Goal: Task Accomplishment & Management: Use online tool/utility

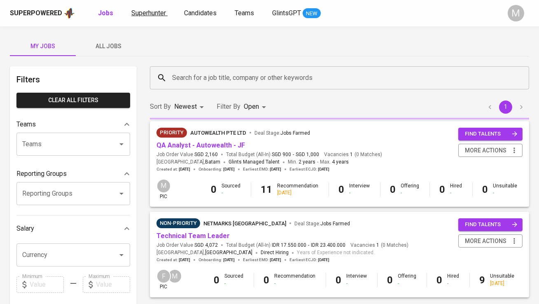
click at [155, 15] on span "Superhunter" at bounding box center [148, 13] width 35 height 8
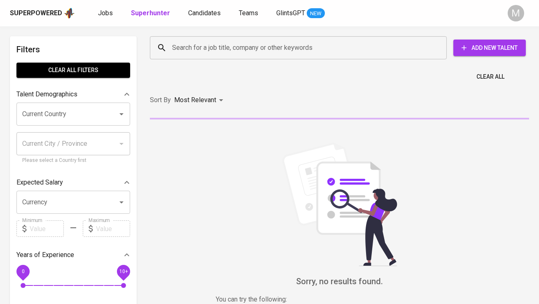
click at [192, 44] on input "Search for a job title, company or other keywords" at bounding box center [300, 48] width 261 height 16
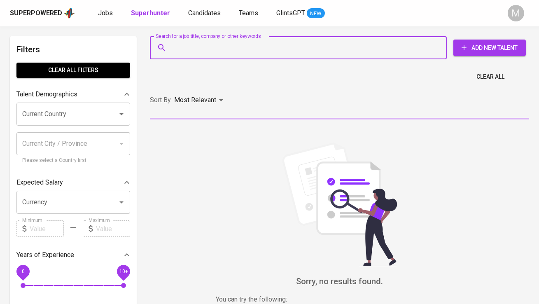
paste input "[EMAIL_ADDRESS][DOMAIN_NAME]"
type input "[EMAIL_ADDRESS][DOMAIN_NAME]"
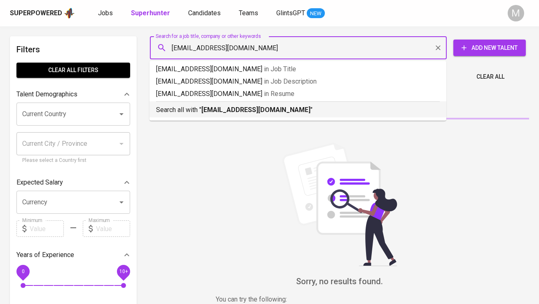
click at [201, 110] on p "Search all with " [EMAIL_ADDRESS][DOMAIN_NAME] "" at bounding box center [298, 110] width 284 height 10
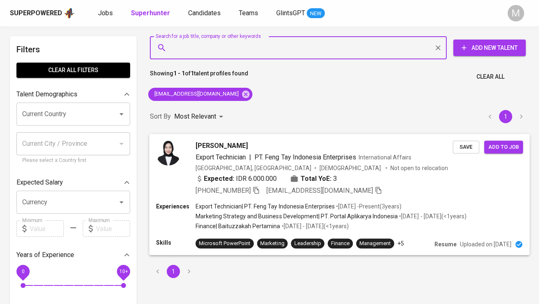
click at [177, 157] on img at bounding box center [168, 152] width 25 height 25
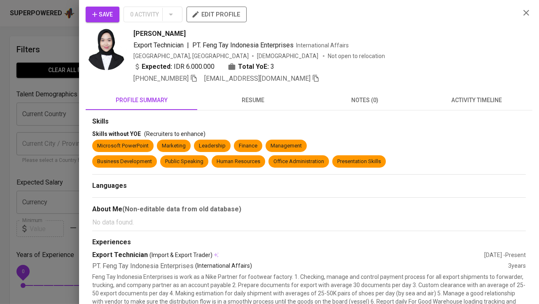
click at [112, 10] on span "Save" at bounding box center [102, 14] width 21 height 10
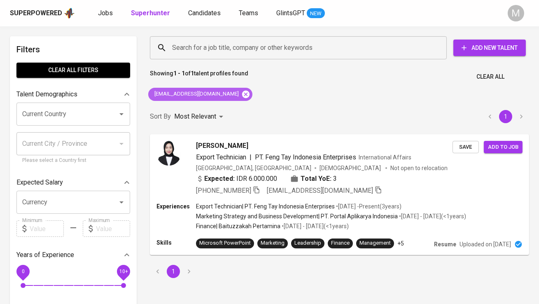
click at [241, 93] on icon at bounding box center [245, 94] width 9 height 9
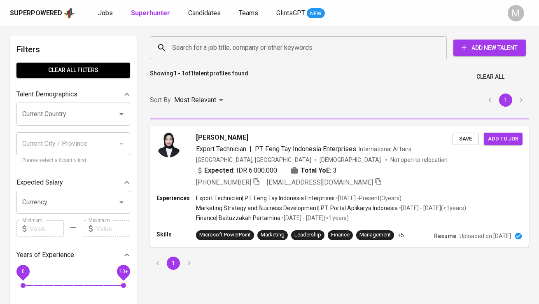
click at [212, 54] on input "Search for a job title, company or other keywords" at bounding box center [300, 48] width 261 height 16
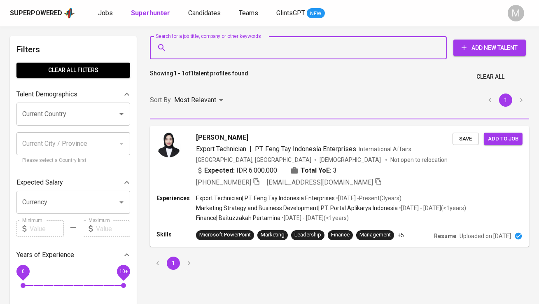
paste input "0 • [EMAIL_ADDRESS][DOMAIN_NAME]"
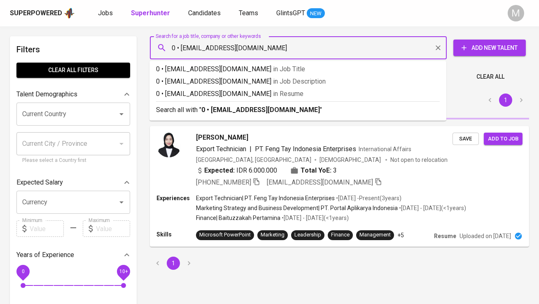
click at [182, 48] on input "0 • [EMAIL_ADDRESS][DOMAIN_NAME]" at bounding box center [300, 48] width 261 height 16
type input "[EMAIL_ADDRESS][DOMAIN_NAME]"
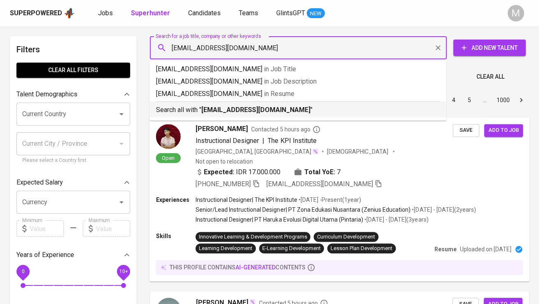
drag, startPoint x: 213, startPoint y: 105, endPoint x: 249, endPoint y: 201, distance: 102.3
click at [213, 105] on p "Search all with " [EMAIL_ADDRESS][DOMAIN_NAME] "" at bounding box center [298, 110] width 284 height 10
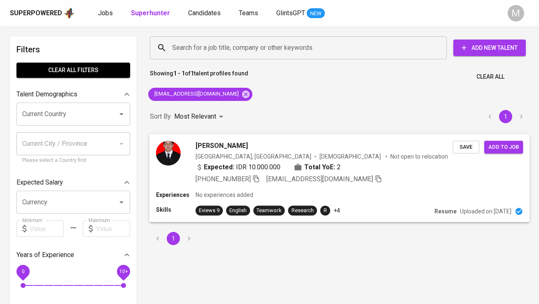
click at [176, 160] on img at bounding box center [168, 152] width 25 height 25
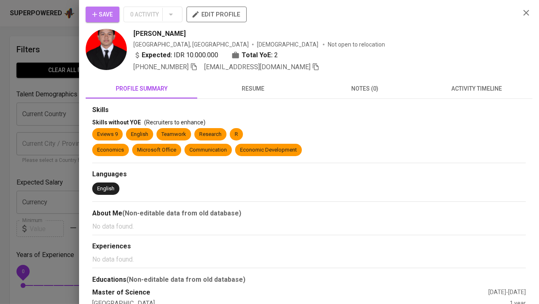
click at [112, 14] on span "Save" at bounding box center [102, 14] width 21 height 10
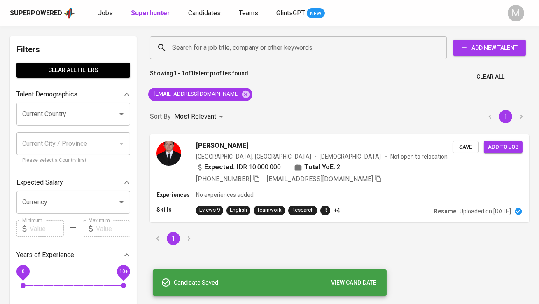
click at [193, 14] on span "Candidates" at bounding box center [204, 13] width 33 height 8
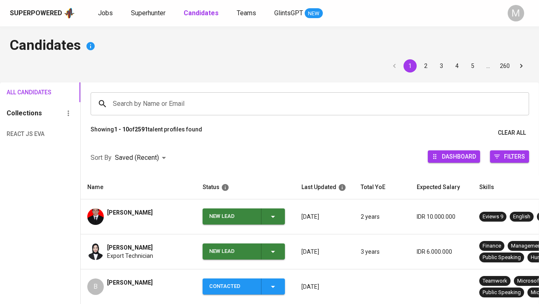
click at [214, 218] on div "New Lead" at bounding box center [231, 216] width 45 height 16
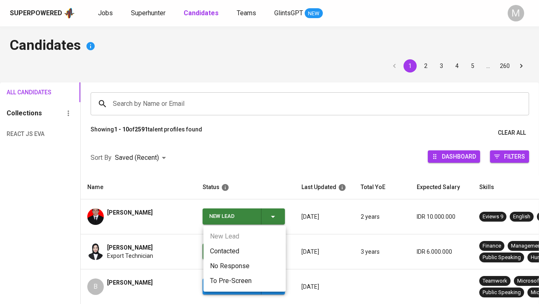
click at [221, 246] on li "Contacted" at bounding box center [244, 251] width 82 height 15
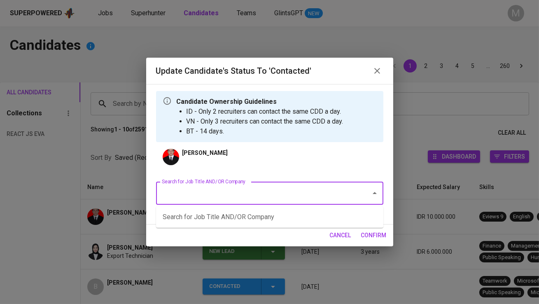
click at [213, 189] on input "Search for Job Title AND/OR Company" at bounding box center [258, 193] width 197 height 16
type input "evergreen"
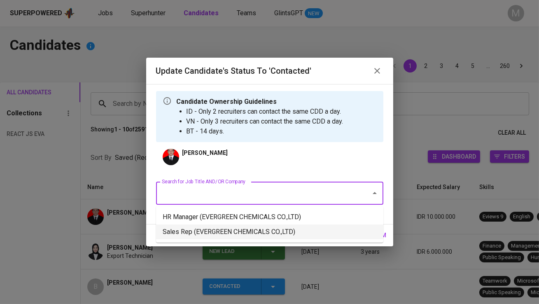
click at [246, 233] on li "Sales Rep (EVERGREEN CHEMICALS CO.,LTD)" at bounding box center [269, 231] width 227 height 15
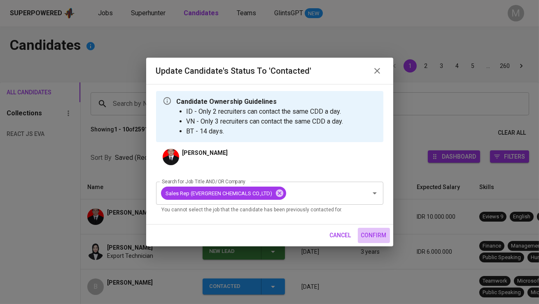
click at [366, 234] on span "confirm" at bounding box center [374, 235] width 26 height 10
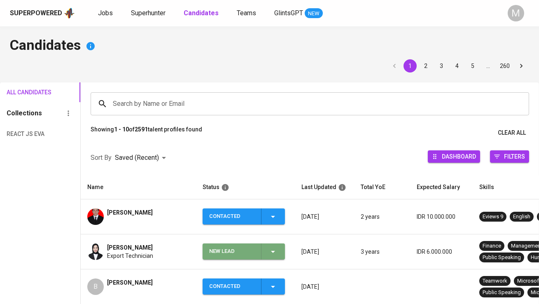
click at [220, 250] on div "New Lead" at bounding box center [231, 251] width 45 height 16
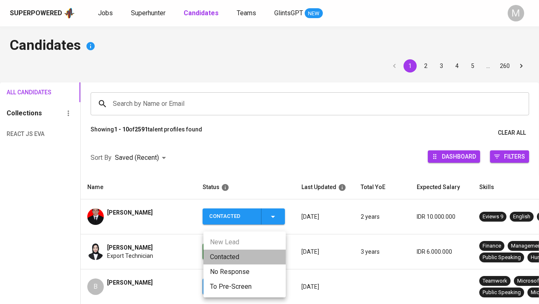
click at [231, 260] on li "Contacted" at bounding box center [244, 257] width 82 height 15
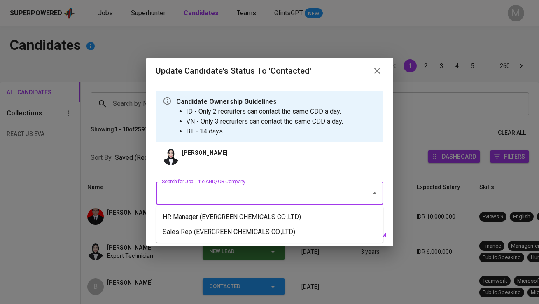
click at [203, 192] on input "Search for Job Title AND/OR Company" at bounding box center [258, 193] width 197 height 16
click at [205, 228] on li "Sales Rep (EVERGREEN CHEMICALS CO.,LTD)" at bounding box center [269, 231] width 227 height 15
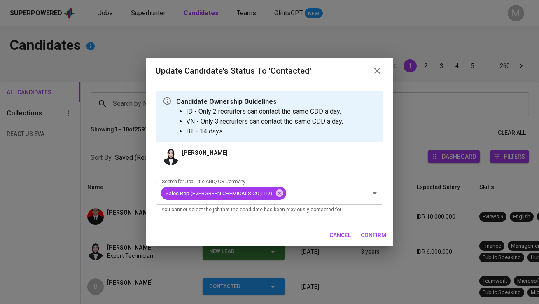
click at [374, 241] on button "confirm" at bounding box center [374, 235] width 32 height 15
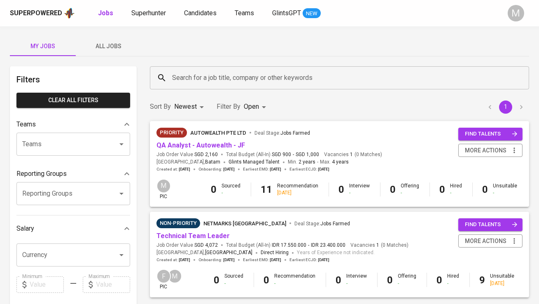
click at [106, 49] on span "All Jobs" at bounding box center [109, 46] width 56 height 10
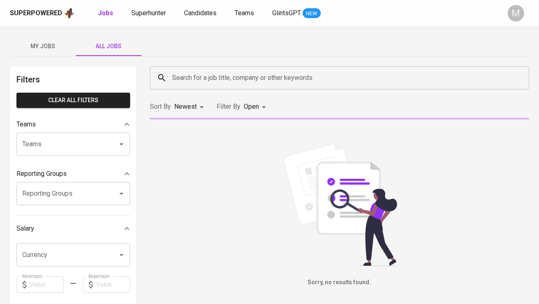
click at [194, 78] on input "Search for a job title, company or other keywords" at bounding box center [341, 78] width 343 height 16
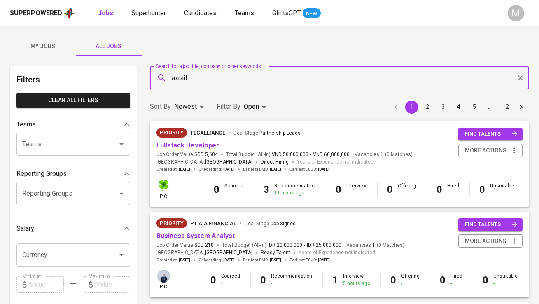
type input "axrail"
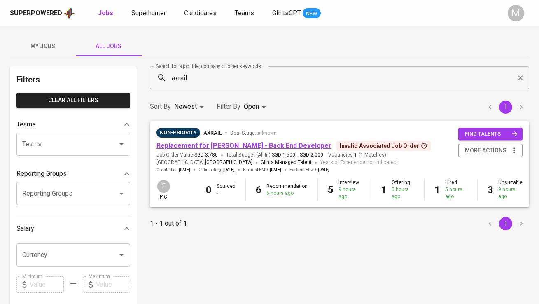
click at [197, 147] on link "Replacement for Syakur Rahman - Back End Developer" at bounding box center [244, 146] width 175 height 8
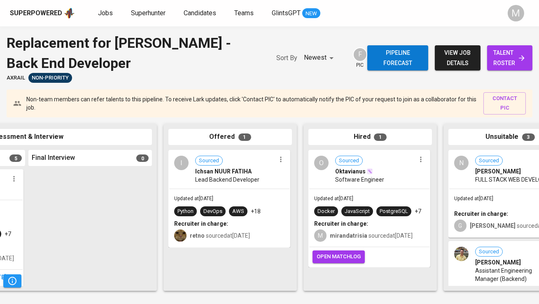
scroll to position [0, 441]
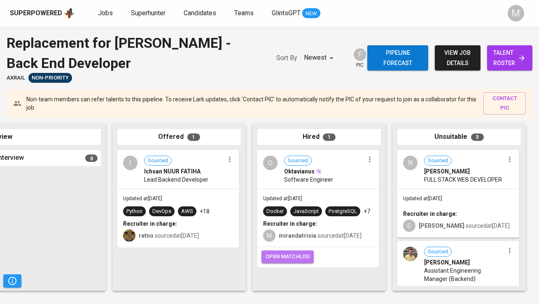
click at [301, 259] on span "open matchlog" at bounding box center [288, 256] width 44 height 9
